Goal: Information Seeking & Learning: Obtain resource

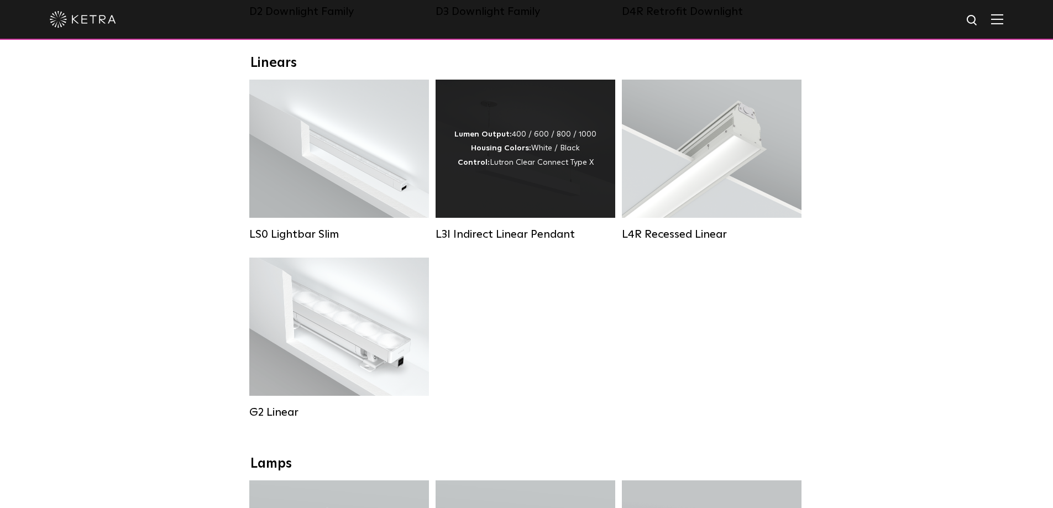
click at [519, 206] on div "Lumen Output: 400 / 600 / 800 / 1000 Housing Colors: White / Black Control: Lut…" at bounding box center [526, 149] width 180 height 138
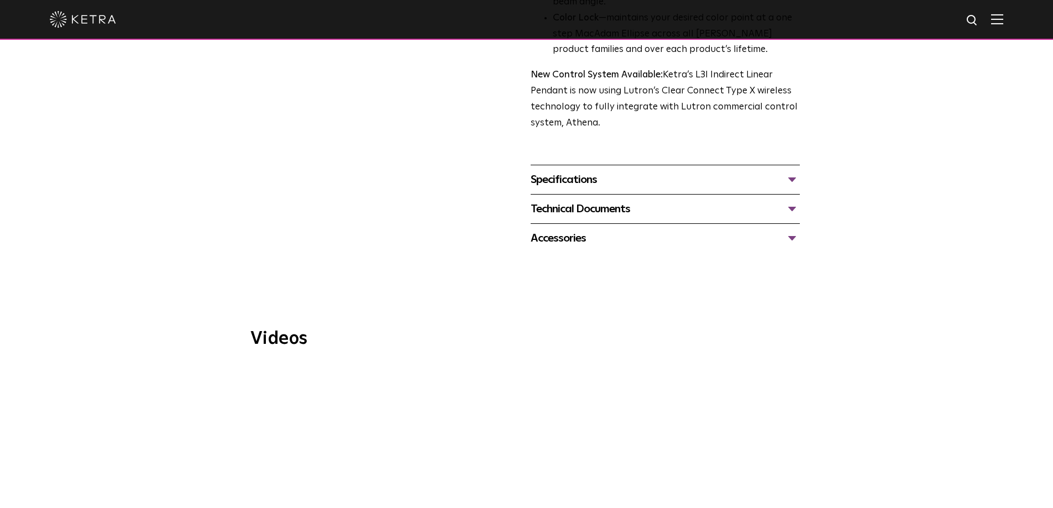
scroll to position [442, 0]
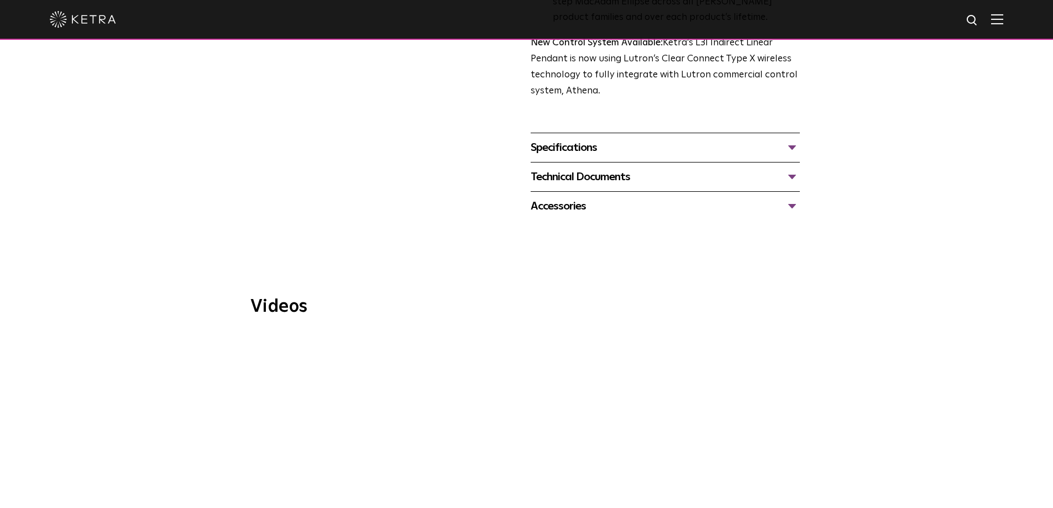
click at [513, 422] on span "WELL Certified: Delos HQ" at bounding box center [527, 461] width 372 height 252
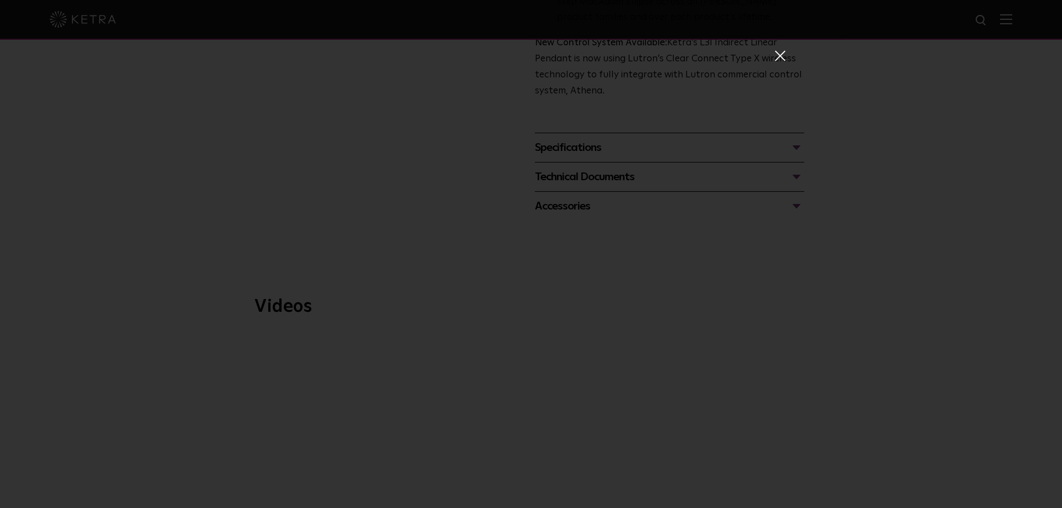
click at [773, 56] on span at bounding box center [779, 55] width 12 height 11
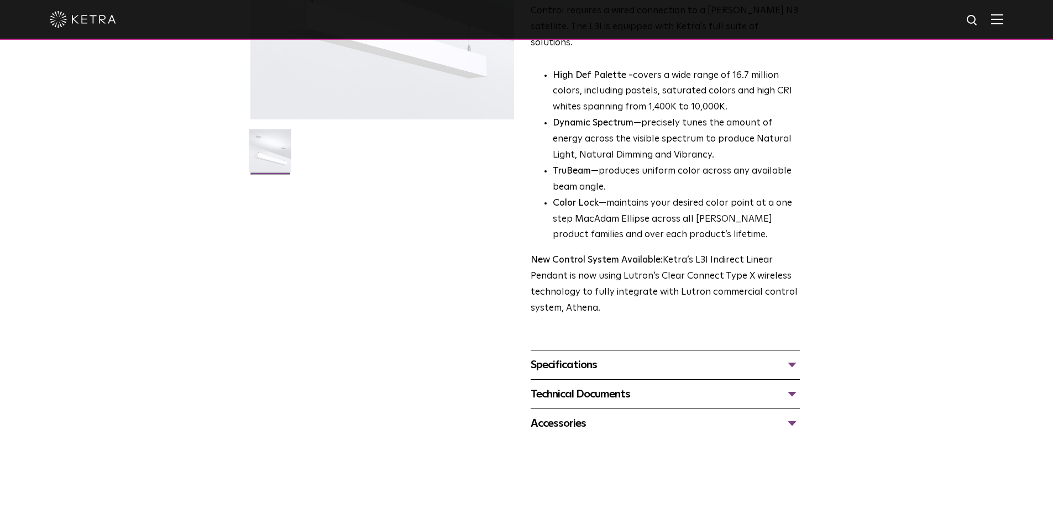
scroll to position [0, 0]
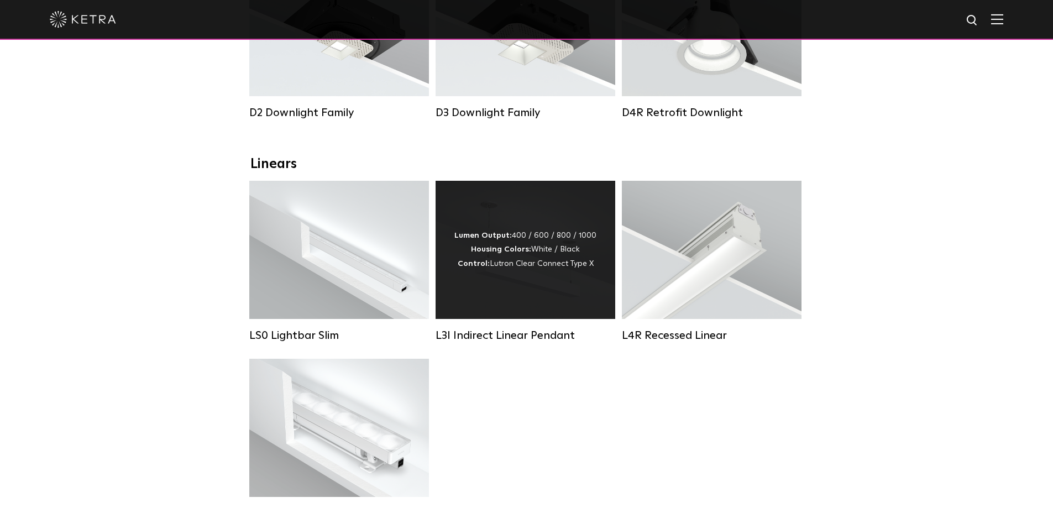
scroll to position [221, 0]
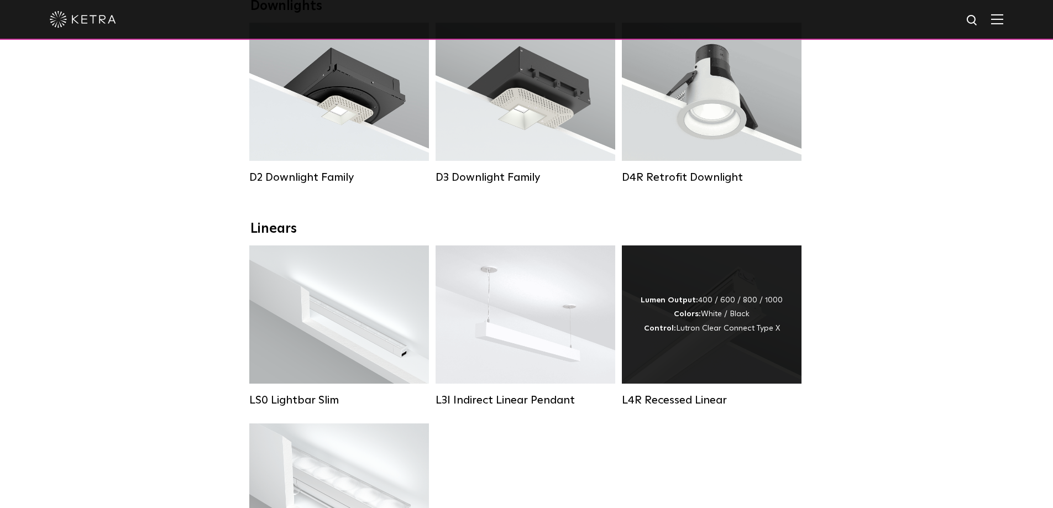
click at [706, 357] on div "Lumen Output: 400 / 600 / 800 / 1000 Colors: White / Black Control: Lutron Clea…" at bounding box center [712, 315] width 180 height 138
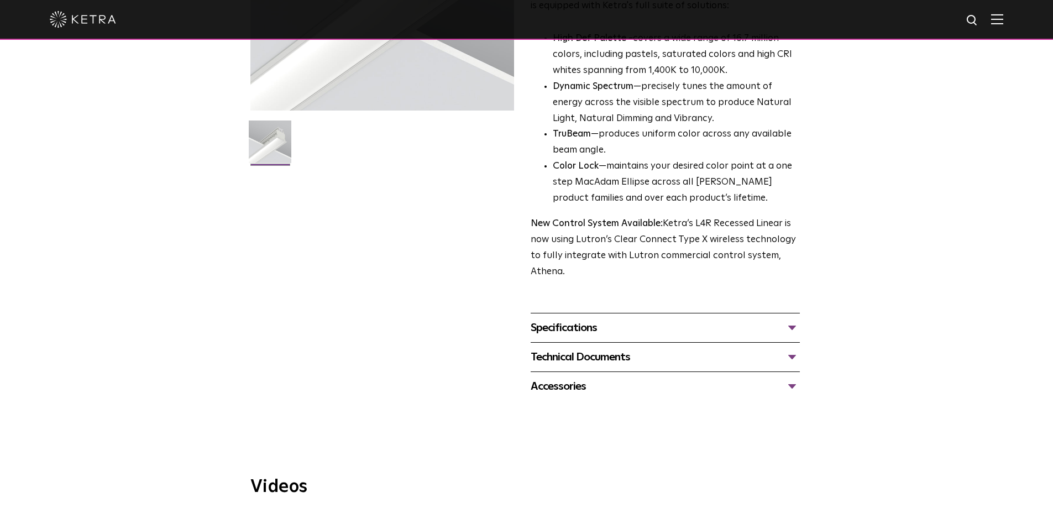
scroll to position [221, 0]
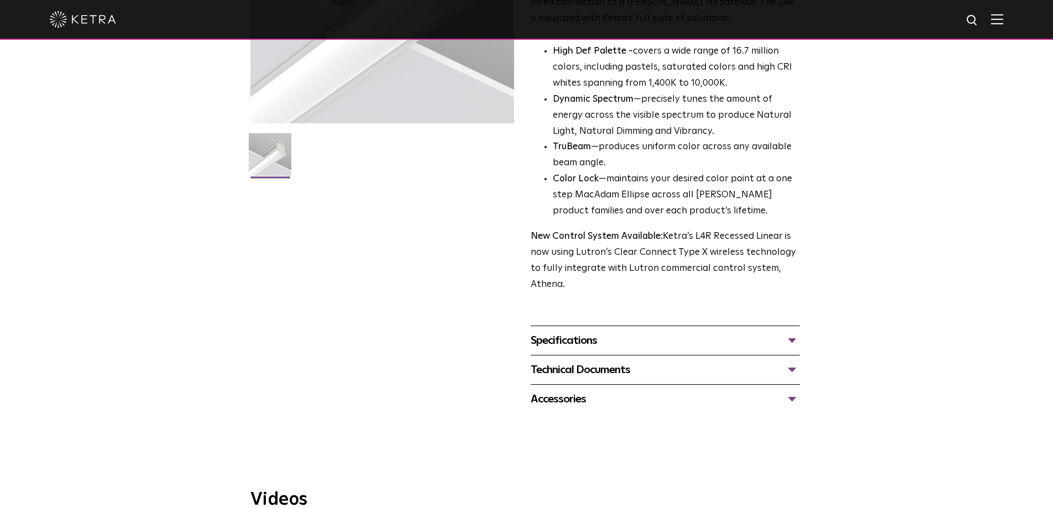
click at [578, 332] on div "Specifications LUMEN OUTPUTS 400lm/ft, 600lm/ft, 800lm/ft, 1000lm/ft HOUSING CO…" at bounding box center [665, 340] width 269 height 29
click at [578, 340] on div "Specifications" at bounding box center [665, 341] width 269 height 18
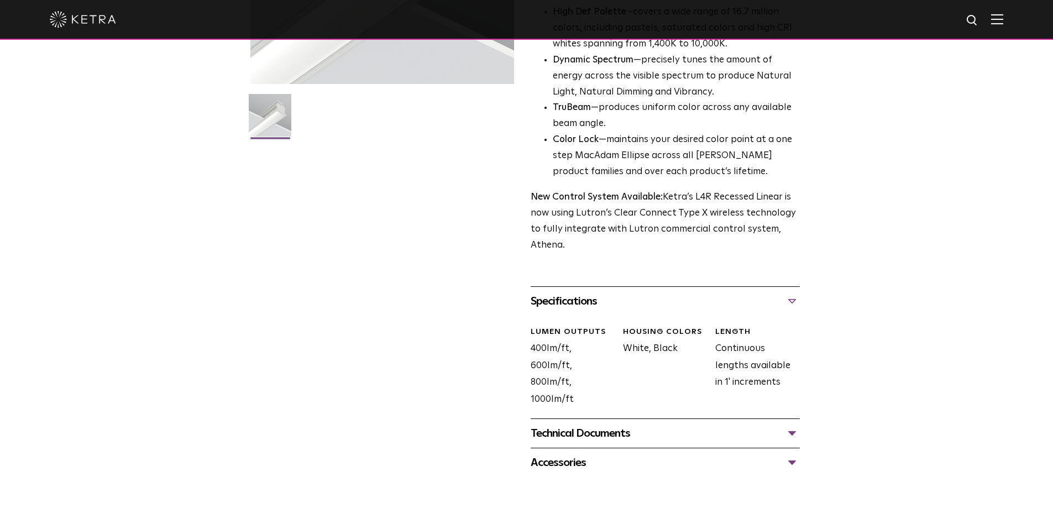
scroll to position [276, 0]
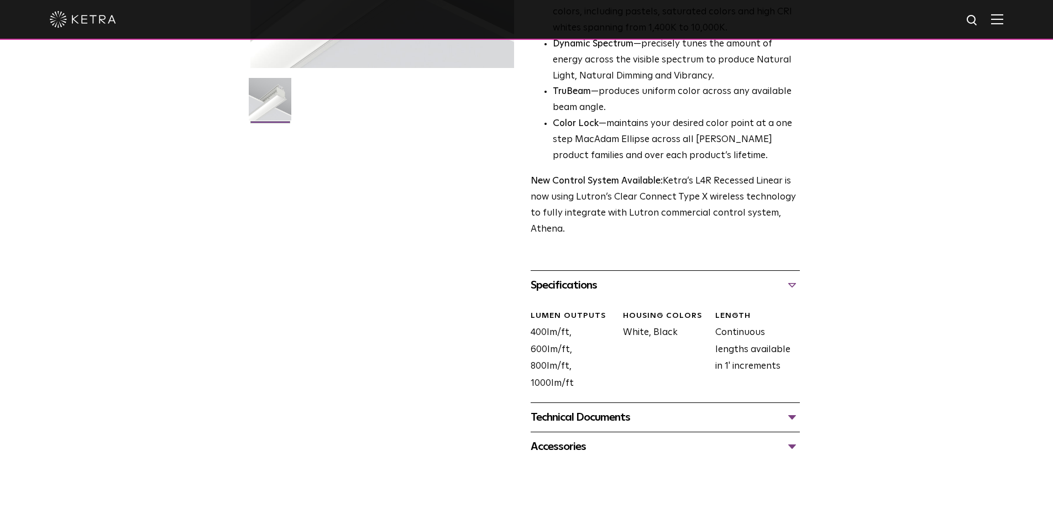
drag, startPoint x: 588, startPoint y: 408, endPoint x: 586, endPoint y: 413, distance: 5.8
click at [588, 408] on div "Technical Documents L4R Specification Sheet L4R Installation Guide L4R Recessed…" at bounding box center [665, 417] width 269 height 29
click at [586, 418] on div "Technical Documents" at bounding box center [665, 418] width 269 height 18
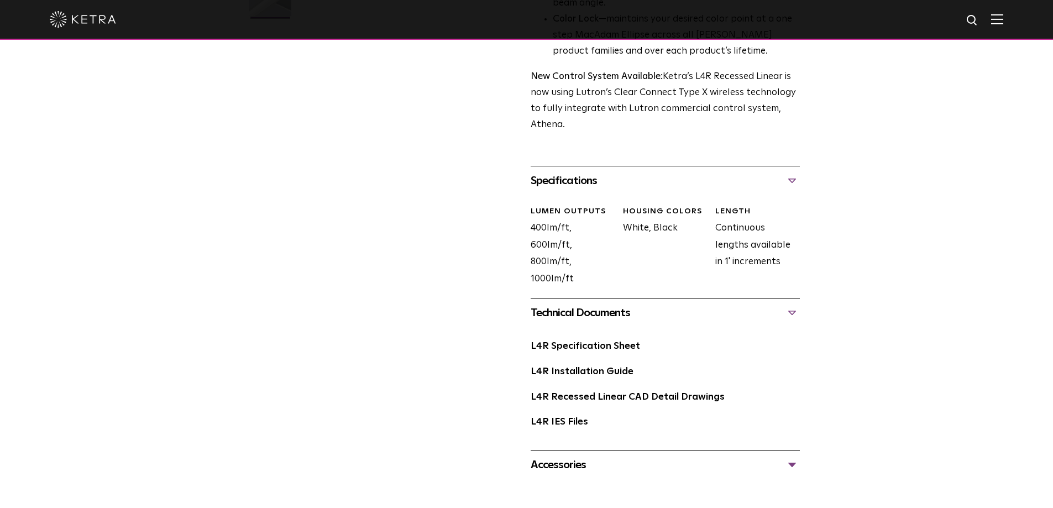
scroll to position [387, 0]
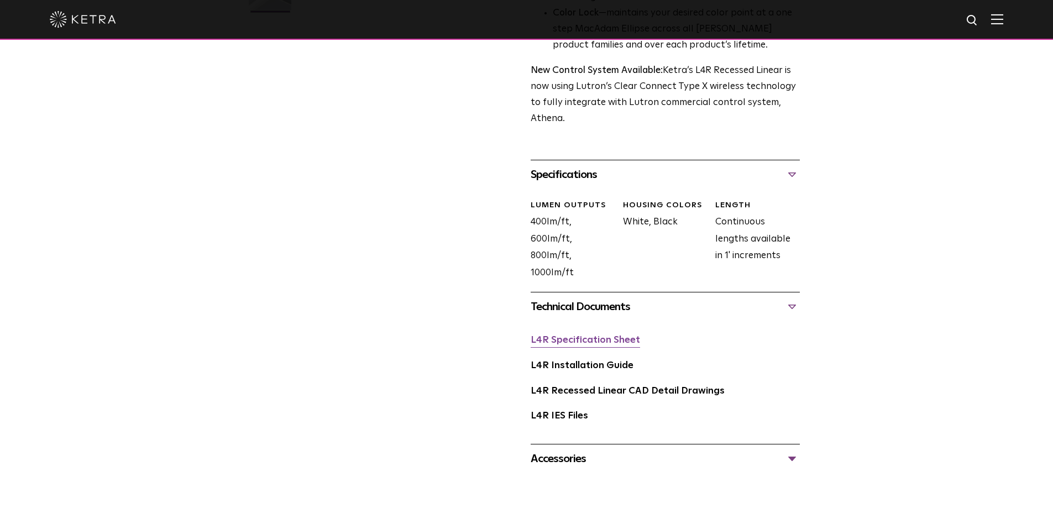
click at [597, 344] on link "L4R Specification Sheet" at bounding box center [585, 340] width 109 height 9
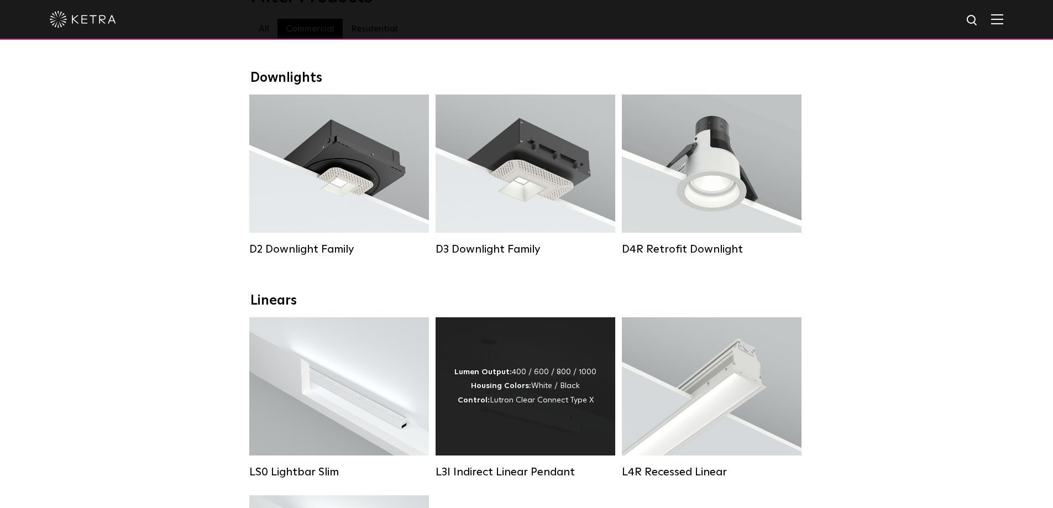
scroll to position [166, 0]
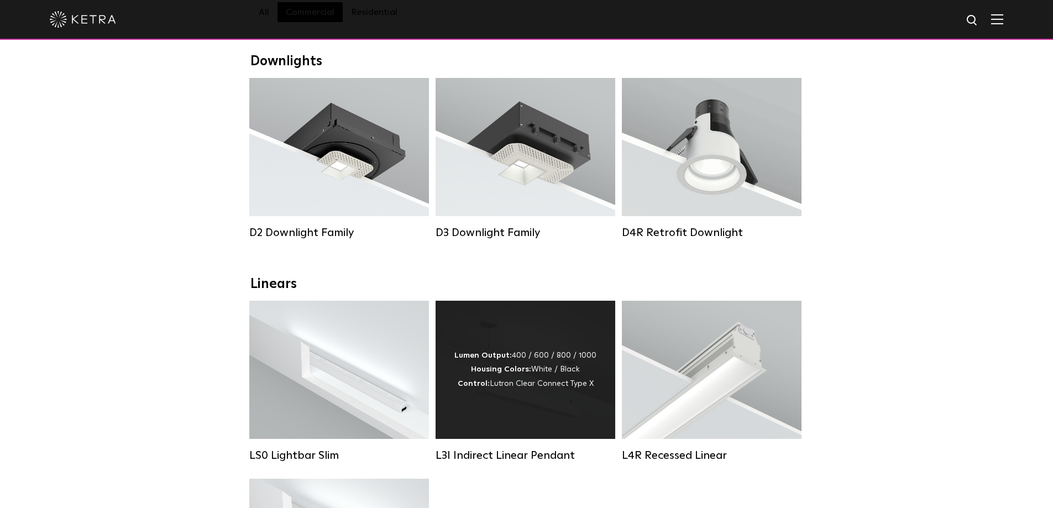
click at [537, 373] on div "Lumen Output: 400 / 600 / 800 / 1000 Housing Colors: White / Black Control: Lut…" at bounding box center [526, 370] width 142 height 42
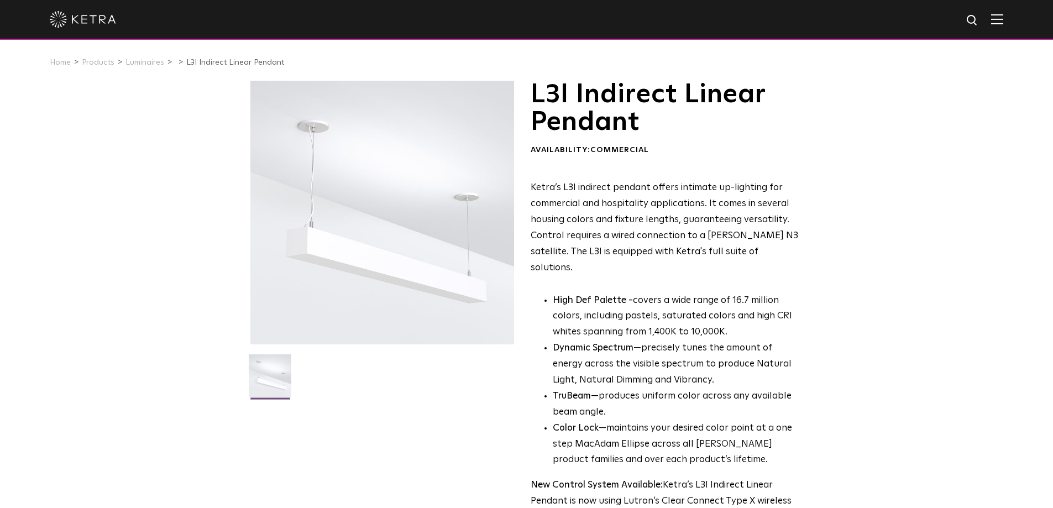
scroll to position [332, 0]
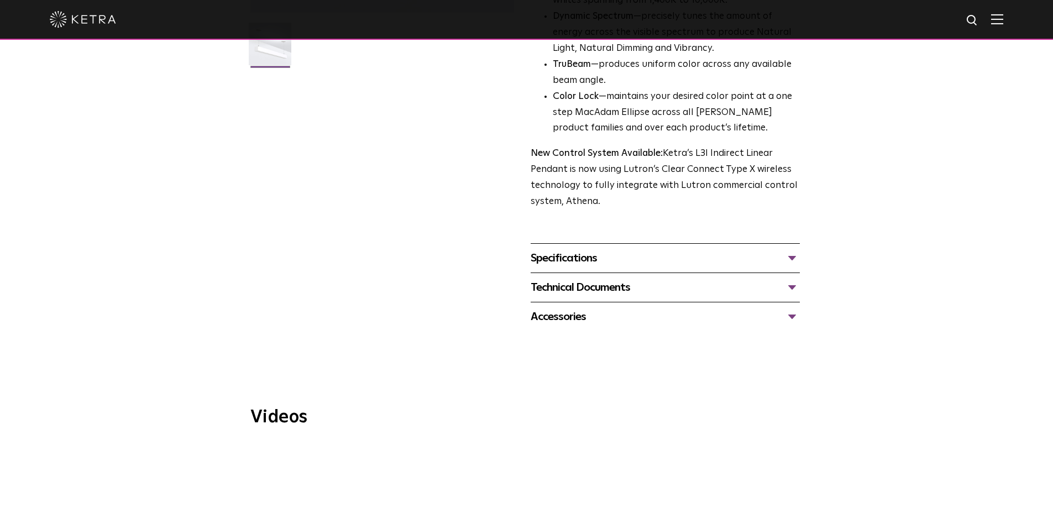
click at [601, 279] on div "Technical Documents" at bounding box center [665, 288] width 269 height 18
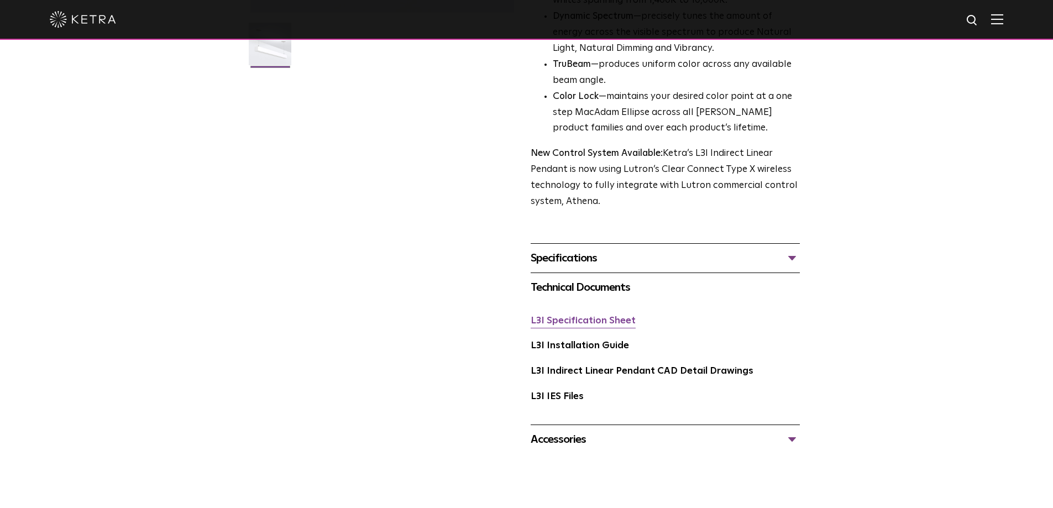
scroll to position [0, 0]
click at [579, 316] on link "L3I Specification Sheet" at bounding box center [583, 320] width 105 height 9
